Goal: Task Accomplishment & Management: Complete application form

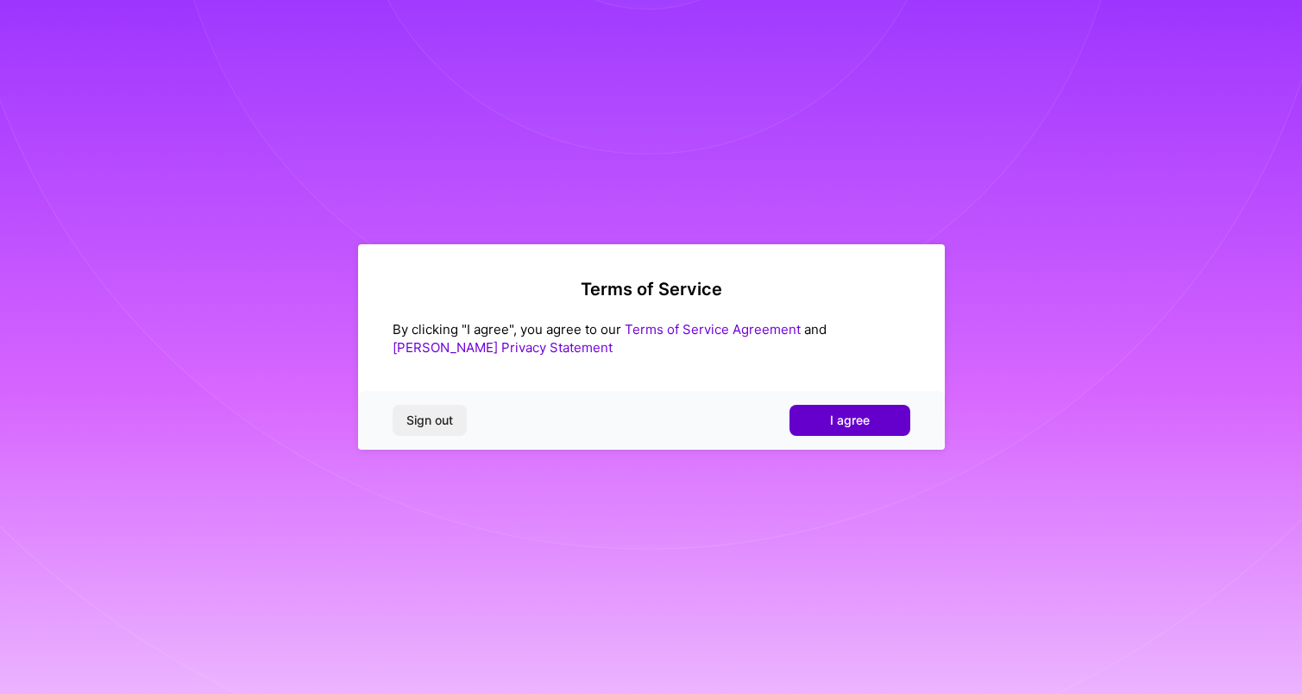
click at [855, 425] on span "I agree" at bounding box center [850, 419] width 40 height 17
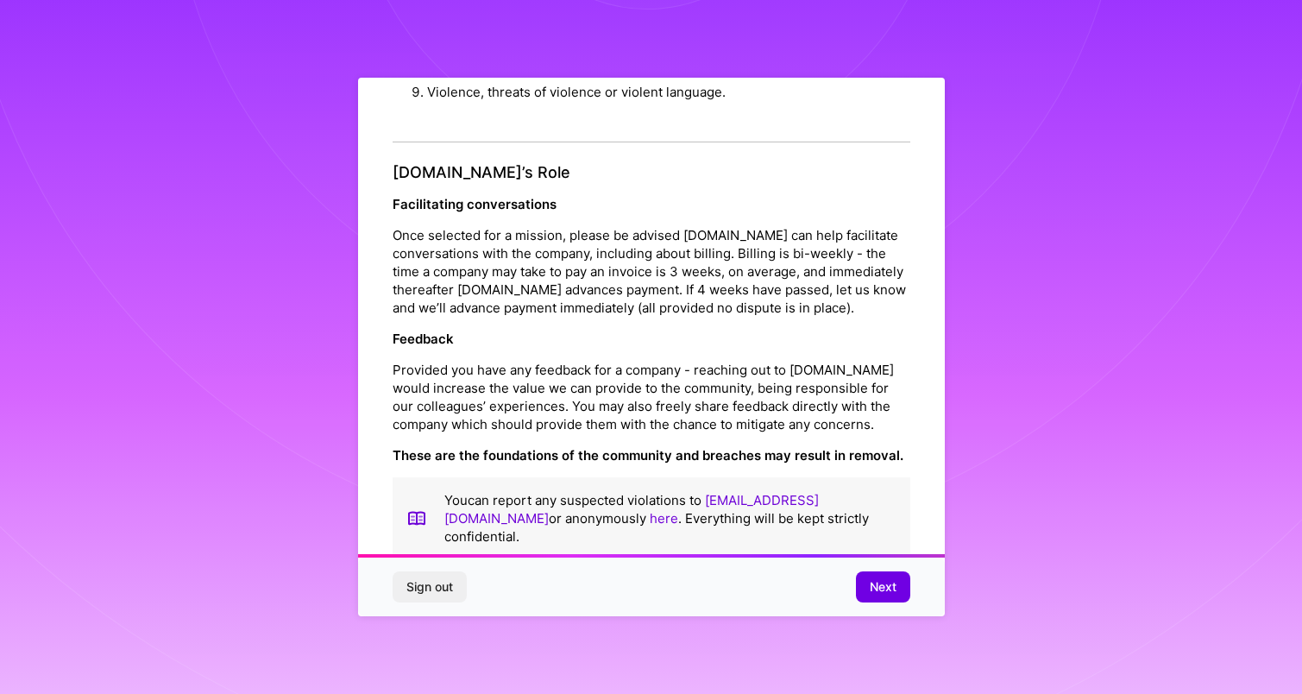
scroll to position [1833, 0]
click at [894, 581] on span "Next" at bounding box center [883, 586] width 27 height 17
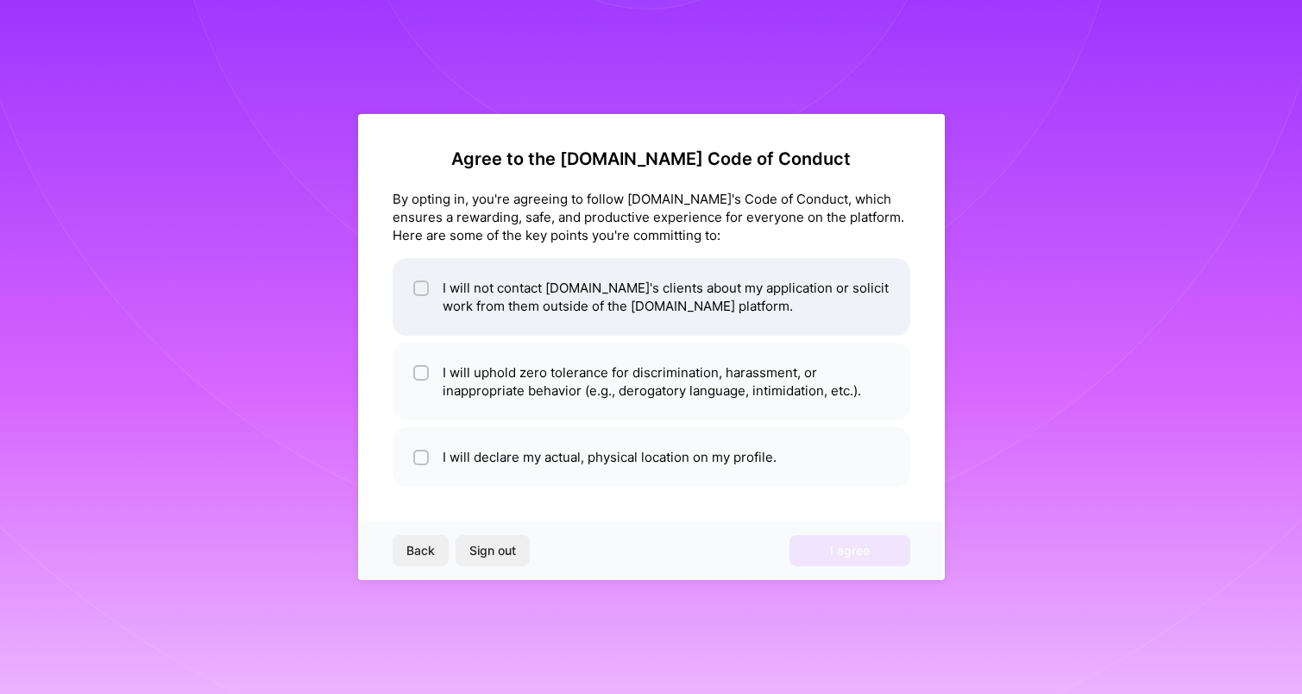
click at [738, 320] on li "I will not contact [DOMAIN_NAME]'s clients about my application or solicit work…" at bounding box center [652, 297] width 518 height 78
checkbox input "true"
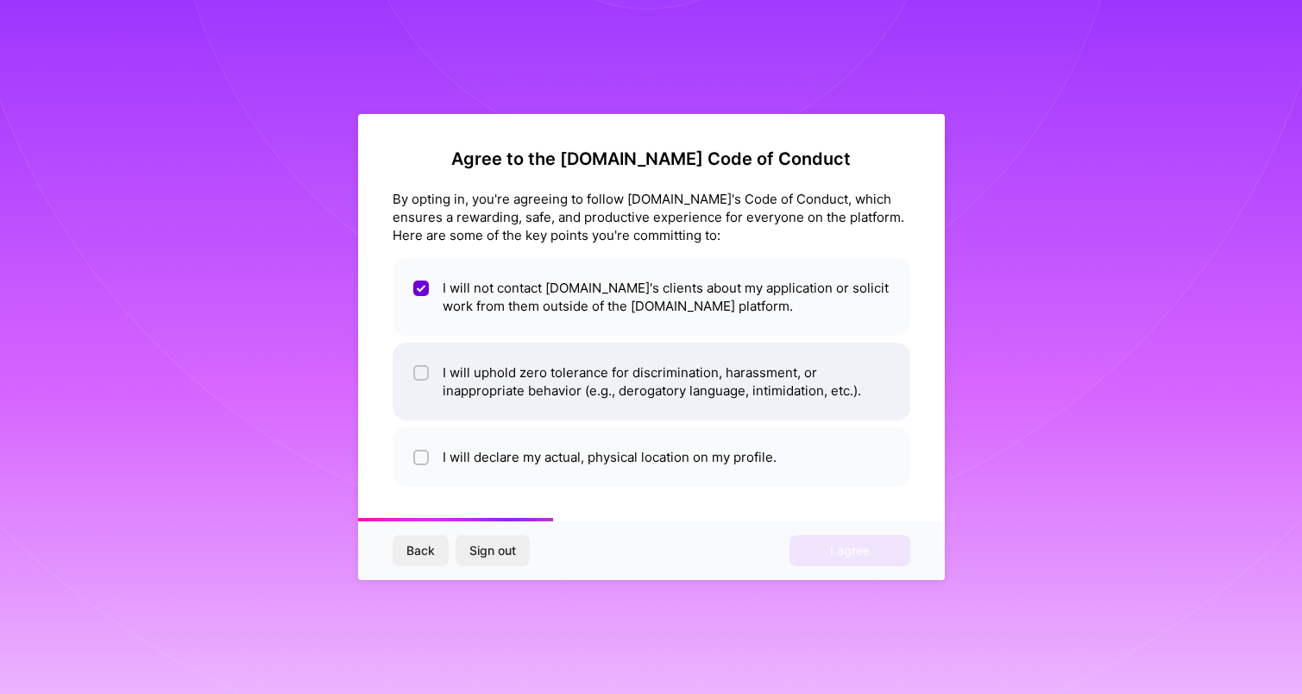
click at [696, 411] on li "I will uphold zero tolerance for discrimination, harassment, or inappropriate b…" at bounding box center [652, 381] width 518 height 78
checkbox input "true"
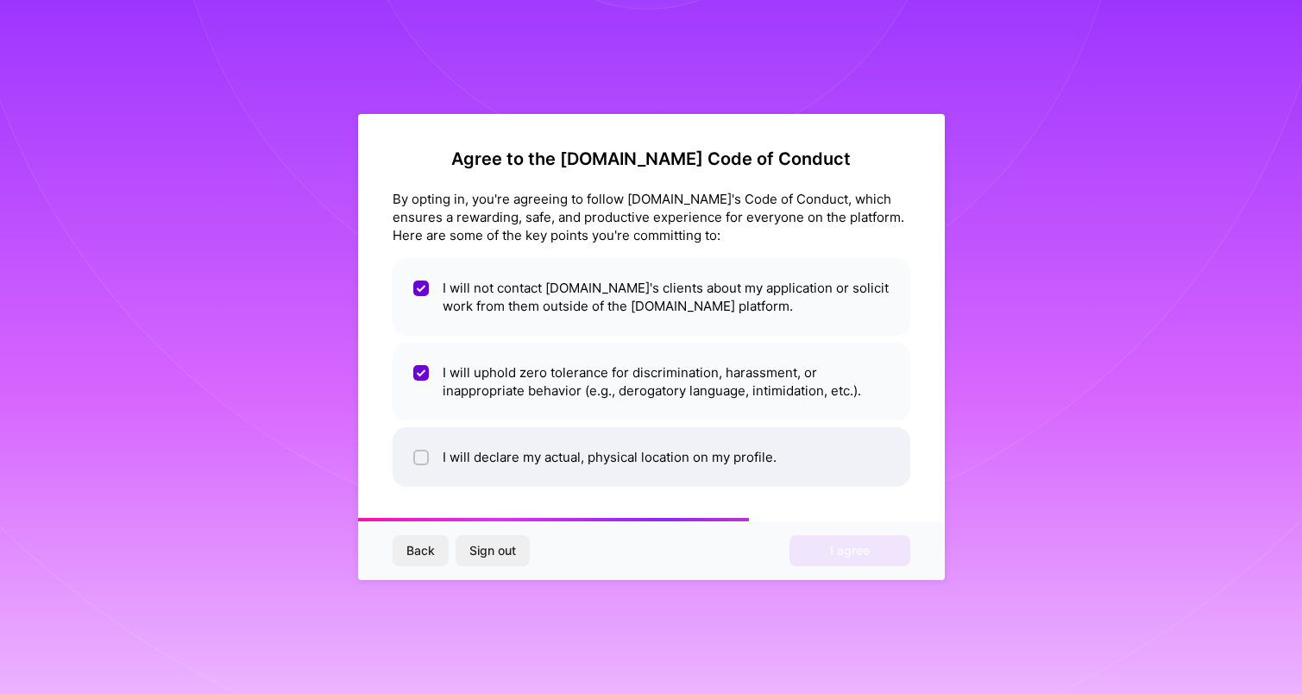
click at [692, 469] on li "I will declare my actual, physical location on my profile." at bounding box center [652, 457] width 518 height 60
checkbox input "true"
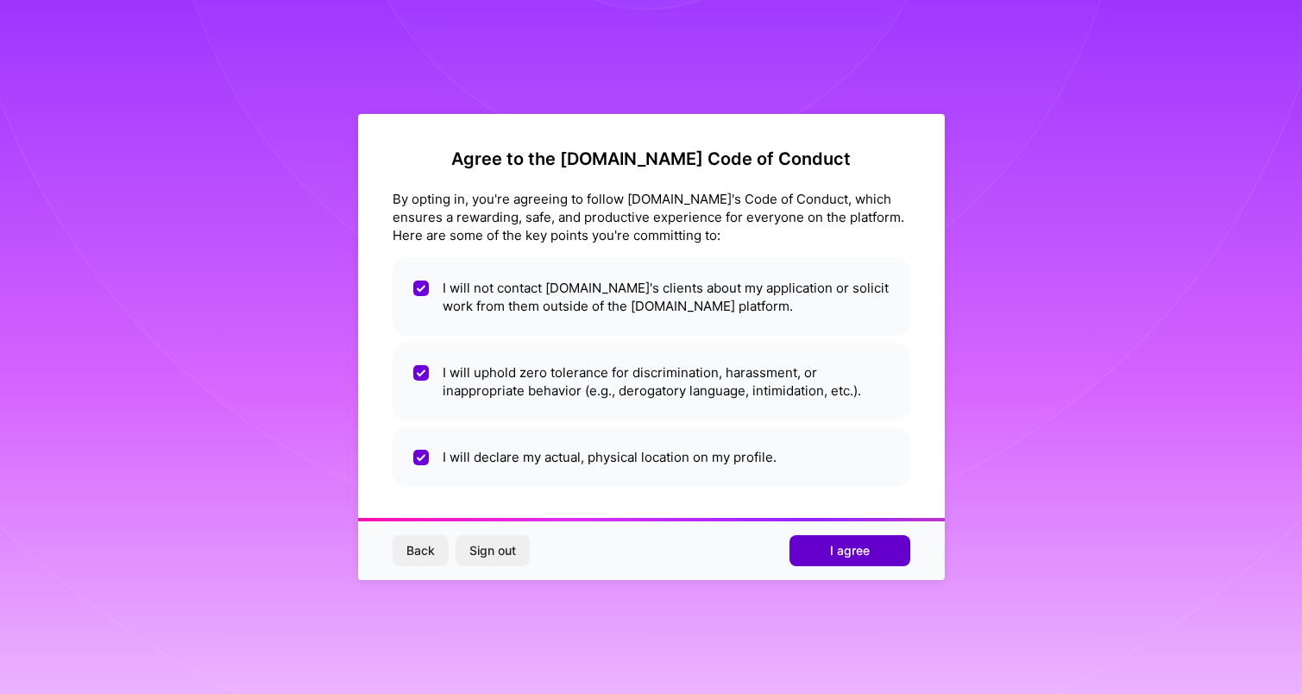
click at [819, 548] on button "I agree" at bounding box center [849, 550] width 121 height 31
